Goal: Information Seeking & Learning: Find contact information

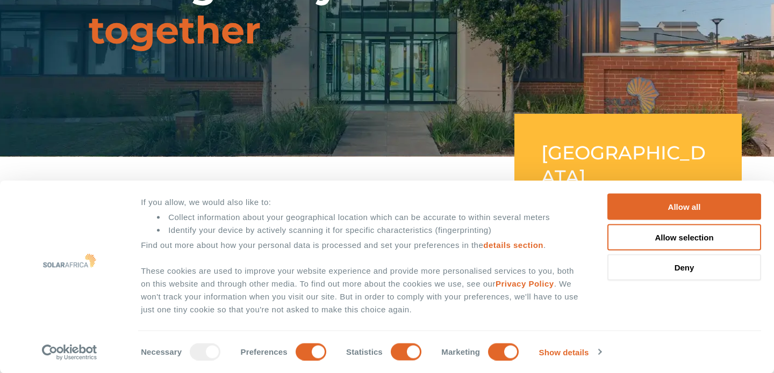
scroll to position [154, 0]
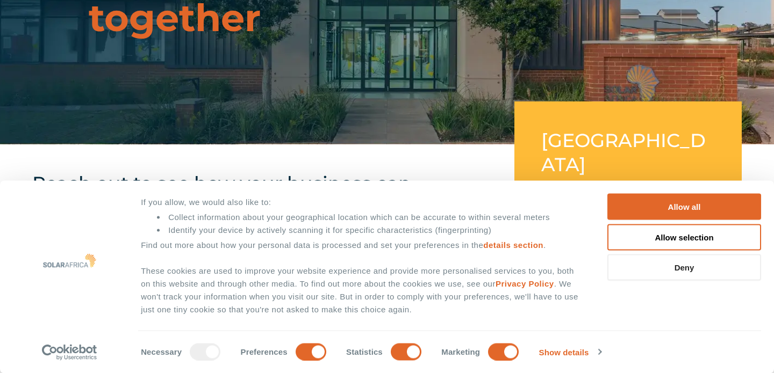
click at [667, 271] on button "Deny" at bounding box center [684, 268] width 154 height 26
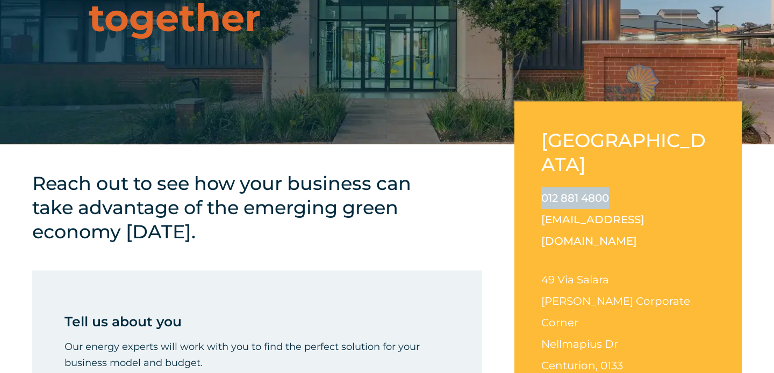
drag, startPoint x: 612, startPoint y: 171, endPoint x: 542, endPoint y: 175, distance: 69.9
click at [542, 188] on p "012 881 4800 [EMAIL_ADDRESS][DOMAIN_NAME]" at bounding box center [628, 220] width 174 height 64
copy link "012 881 4800"
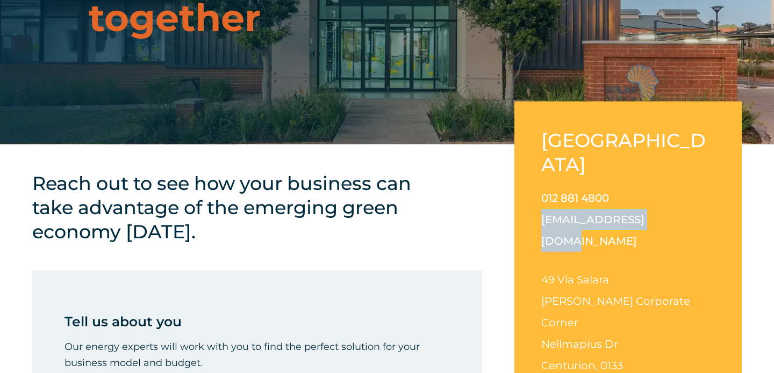
drag, startPoint x: 655, startPoint y: 196, endPoint x: 539, endPoint y: 204, distance: 116.9
click at [539, 204] on div "[GEOGRAPHIC_DATA] 012 881 4800 [EMAIL_ADDRESS][DOMAIN_NAME] [STREET_ADDRESS][PE…" at bounding box center [627, 261] width 227 height 319
copy link "[EMAIL_ADDRESS][DOMAIN_NAME]"
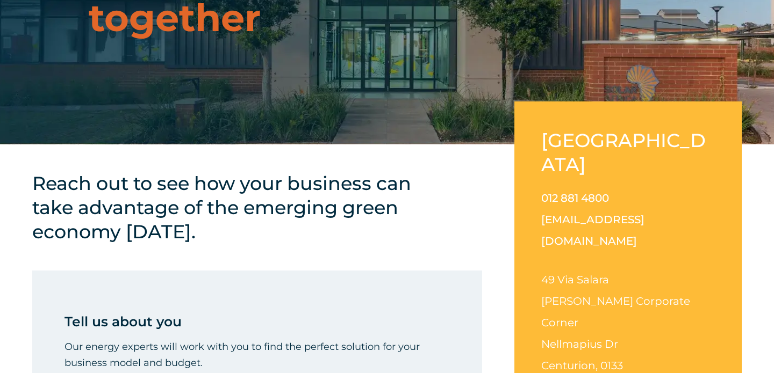
click at [654, 221] on div "012 881 4800 [EMAIL_ADDRESS][DOMAIN_NAME] [STREET_ADDRESS][PERSON_NAME][PERSON_…" at bounding box center [628, 291] width 174 height 206
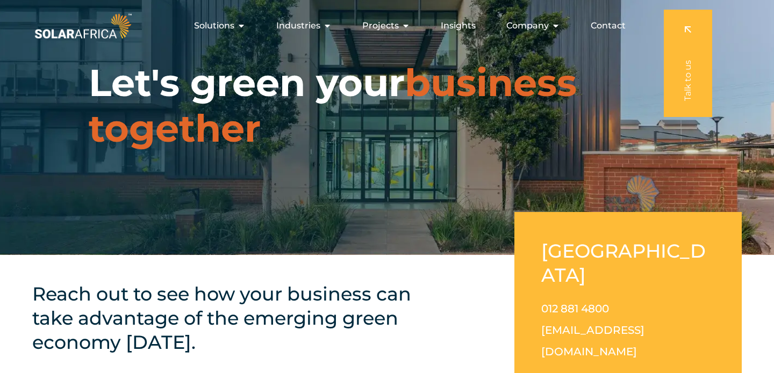
scroll to position [0, 0]
